Goal: Task Accomplishment & Management: Manage account settings

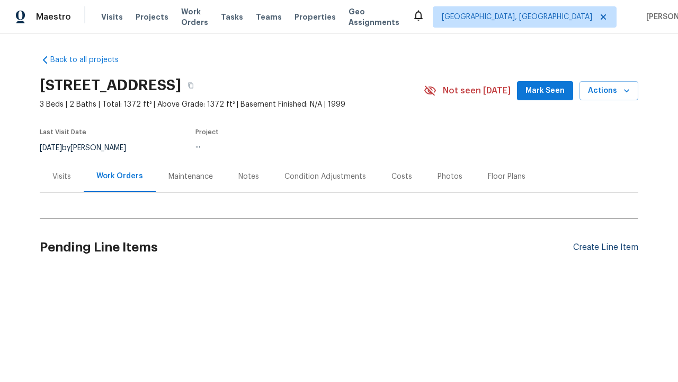
click at [606, 247] on div "Create Line Item" at bounding box center [605, 247] width 65 height 10
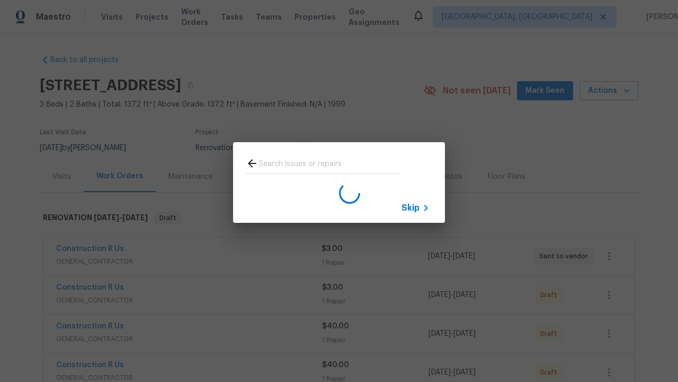
click at [411, 207] on span "Skip" at bounding box center [411, 207] width 18 height 11
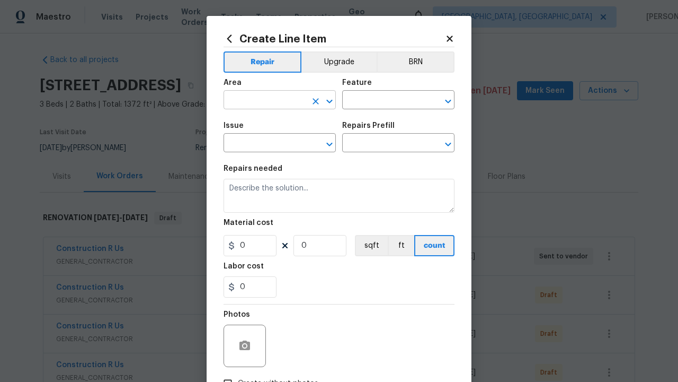
click at [265, 101] on input "text" at bounding box center [265, 101] width 83 height 16
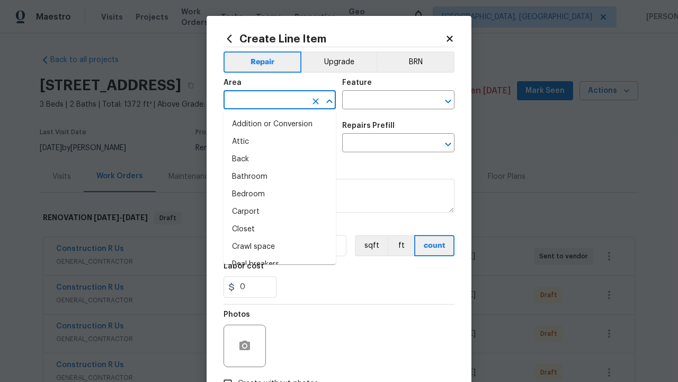
type input "Bedroom"
click at [280, 194] on li "Bedroom" at bounding box center [280, 193] width 112 height 17
type input "Bedroom"
click at [384, 101] on input "text" at bounding box center [383, 101] width 83 height 16
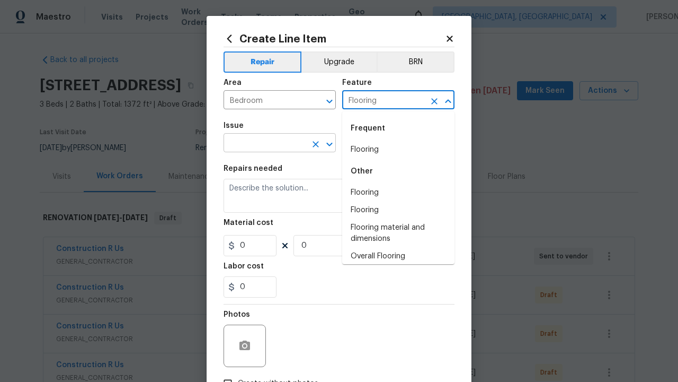
click at [399, 149] on li "Flooring" at bounding box center [398, 149] width 112 height 17
type input "Flooring"
click at [265, 144] on input "text" at bounding box center [265, 144] width 83 height 16
type input "Wallpaper"
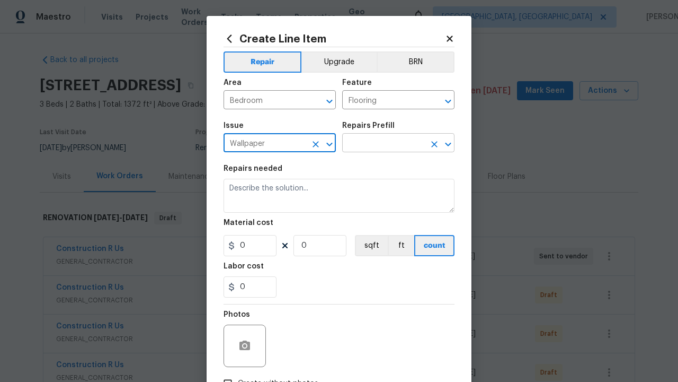
type input "Wallpaper"
click at [384, 144] on input "text" at bounding box center [383, 144] width 83 height 16
type input "Remove"
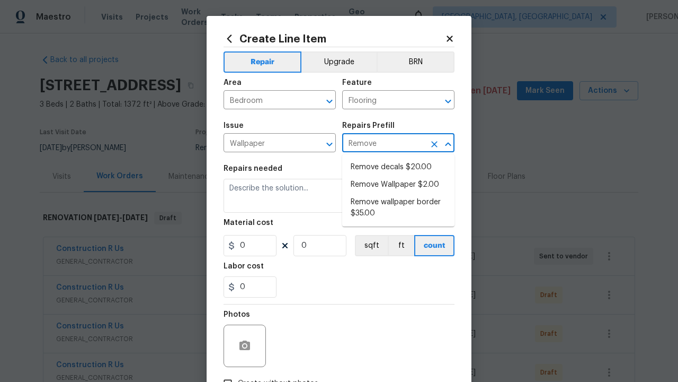
click at [399, 167] on li "Remove decals $20.00" at bounding box center [398, 166] width 112 height 17
type input "Walls and Ceiling"
type textarea "Remove decals from door/wall/ceiling"
type input "1"
type input "Remove decals $20.00"
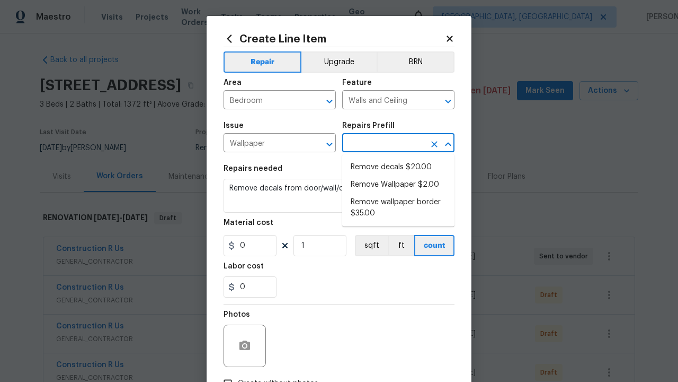
type input "20"
type input "Remove decals $20.00"
type input "2"
click at [370, 245] on button "sqft" at bounding box center [371, 245] width 33 height 21
click at [228, 373] on input "Create without photos" at bounding box center [228, 383] width 20 height 20
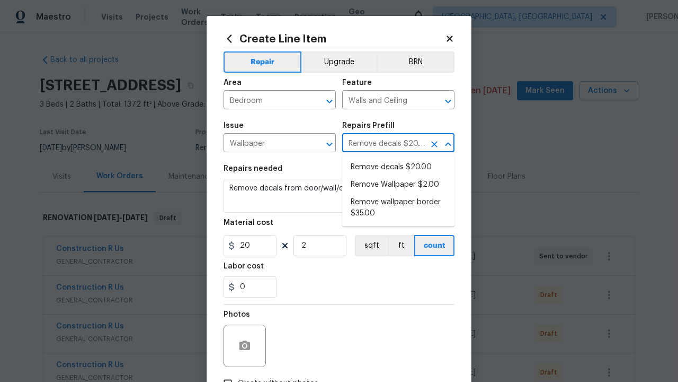
checkbox input "true"
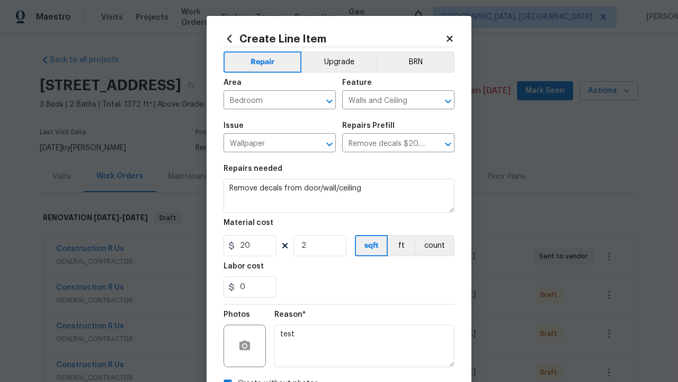
scroll to position [12, 0]
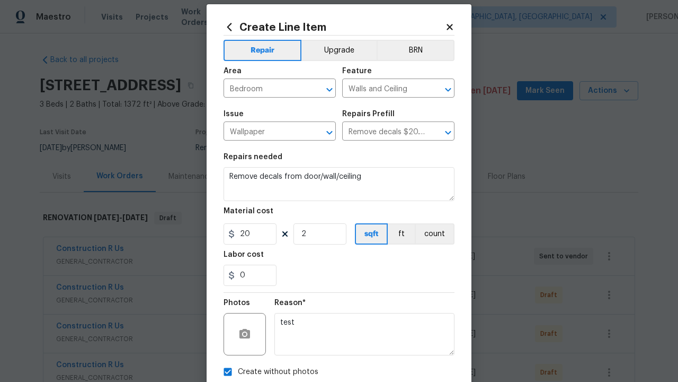
type textarea "test"
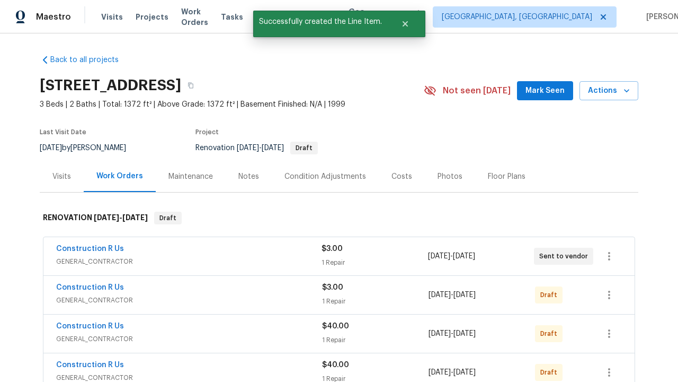
checkbox input "true"
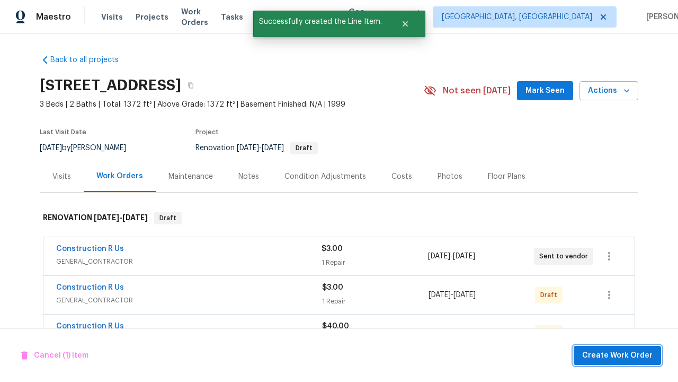
click at [620, 355] on span "Create Work Order" at bounding box center [617, 355] width 70 height 13
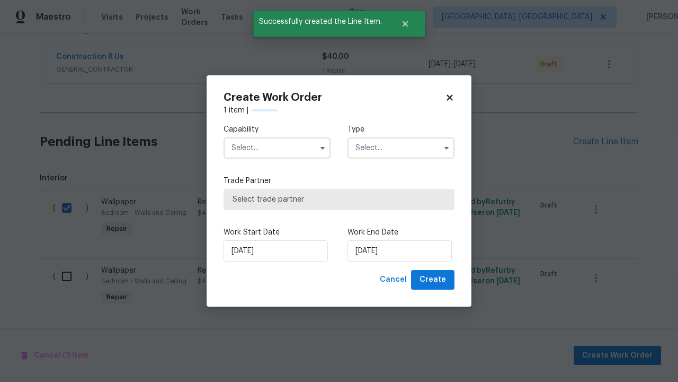
click at [277, 148] on input "text" at bounding box center [277, 147] width 107 height 21
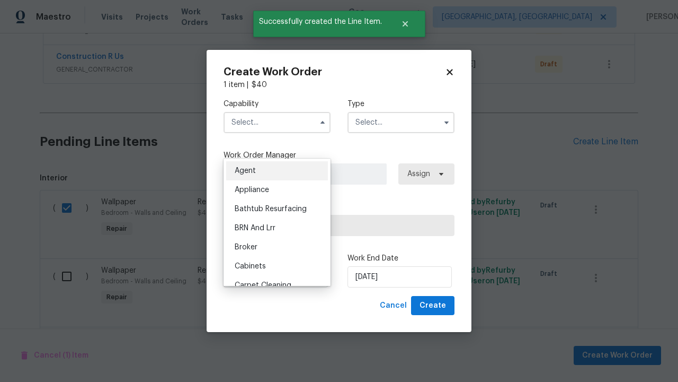
type input "General Contractor"
click at [401, 122] on input "text" at bounding box center [401, 122] width 107 height 21
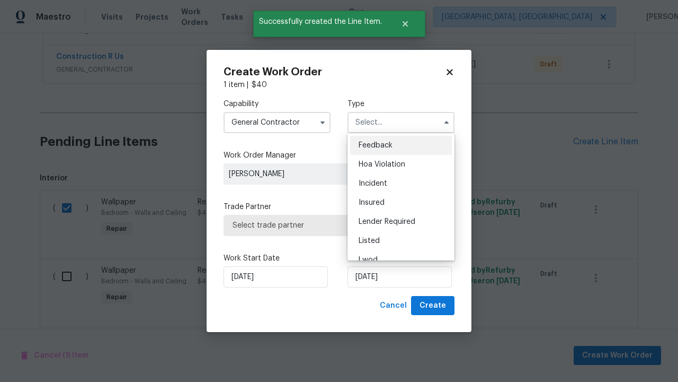
click at [378, 313] on span "Renovation" at bounding box center [378, 316] width 39 height 7
type input "Renovation"
click at [331, 225] on span "Select trade partner" at bounding box center [339, 225] width 213 height 11
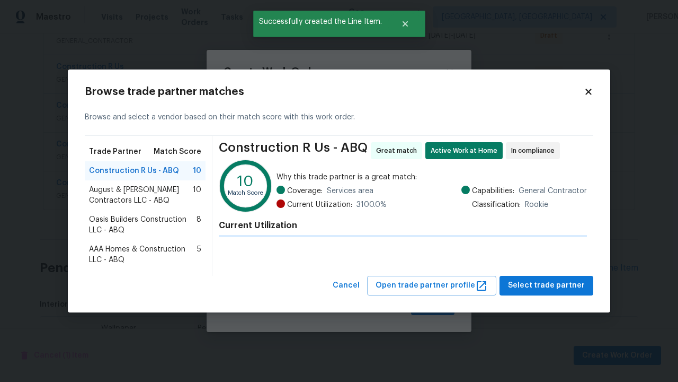
scroll to position [1352, 0]
click at [550, 292] on span "Select trade partner" at bounding box center [546, 285] width 77 height 13
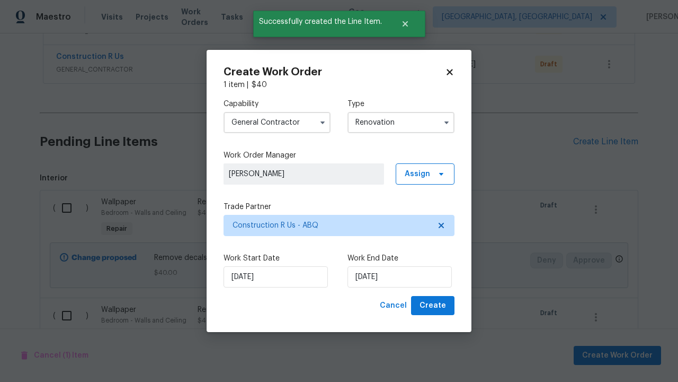
click at [434, 305] on span "Create" at bounding box center [433, 305] width 26 height 13
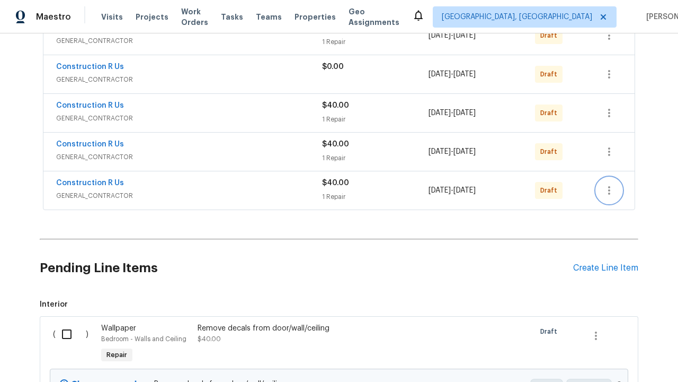
click at [609, 194] on icon "button" at bounding box center [609, 190] width 2 height 8
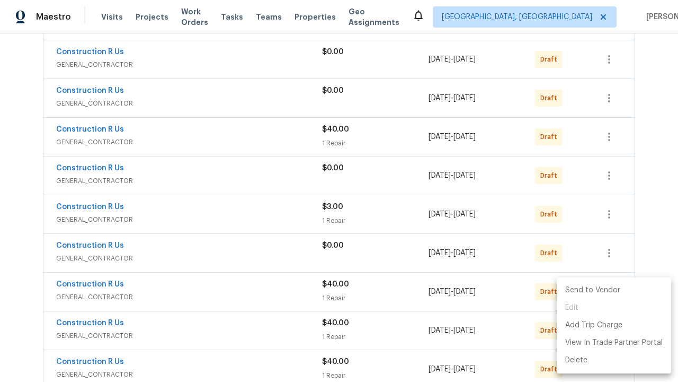
click at [613, 290] on li "Send to Vendor" at bounding box center [614, 289] width 114 height 17
